Goal: Information Seeking & Learning: Learn about a topic

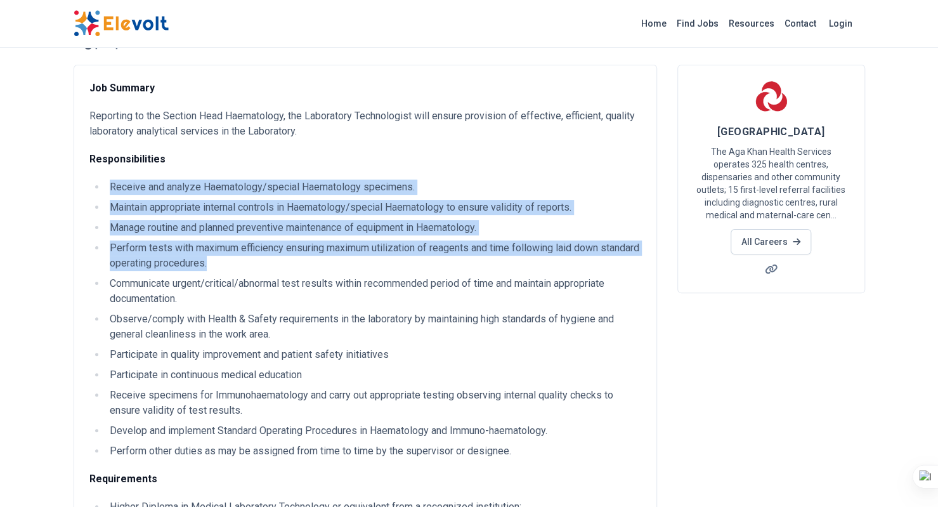
drag, startPoint x: 249, startPoint y: 262, endPoint x: 100, endPoint y: 177, distance: 171.7
click at [100, 177] on div "Job Summary Reporting to the Section Head Haematology, the Laboratory Technolog…" at bounding box center [365, 379] width 552 height 596
copy ul "Receive and analyze Haematology/special Haematology specimens. Maintain appropr…"
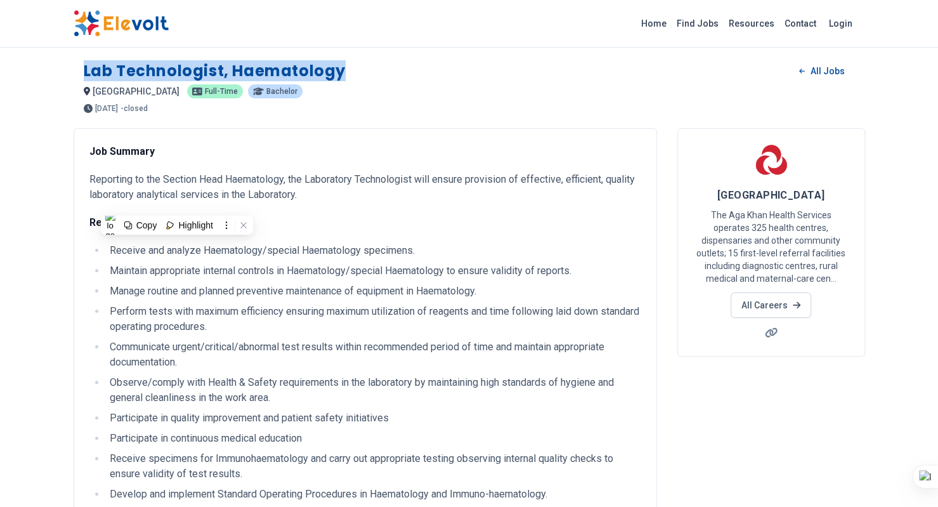
drag, startPoint x: 345, startPoint y: 70, endPoint x: 72, endPoint y: 73, distance: 272.2
copy h1 "Lab Technologist, Haematology"
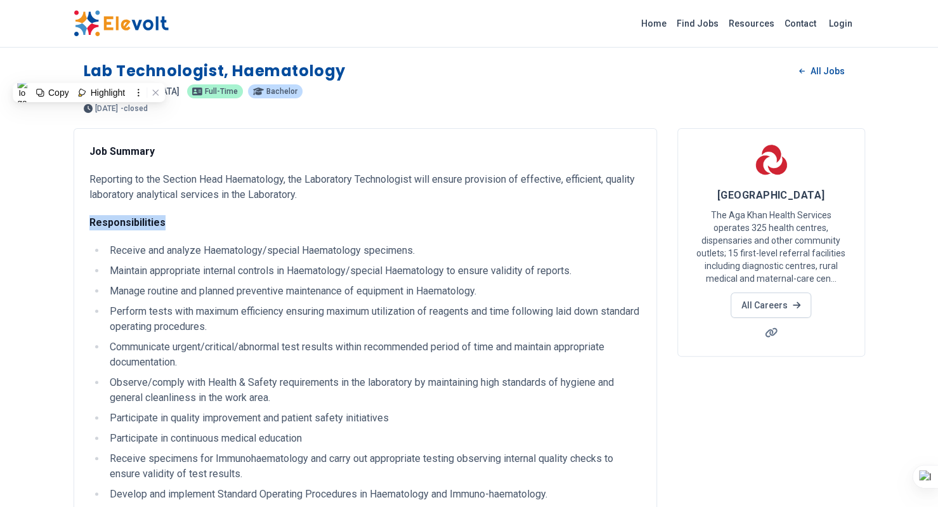
drag, startPoint x: 164, startPoint y: 221, endPoint x: 81, endPoint y: 221, distance: 83.1
click at [81, 221] on div "Job Summary Reporting to the Section Head Haematology, the Laboratory Technolog…" at bounding box center [366, 498] width 584 height 741
copy strong "Responsibilities"
